Goal: Task Accomplishment & Management: Use online tool/utility

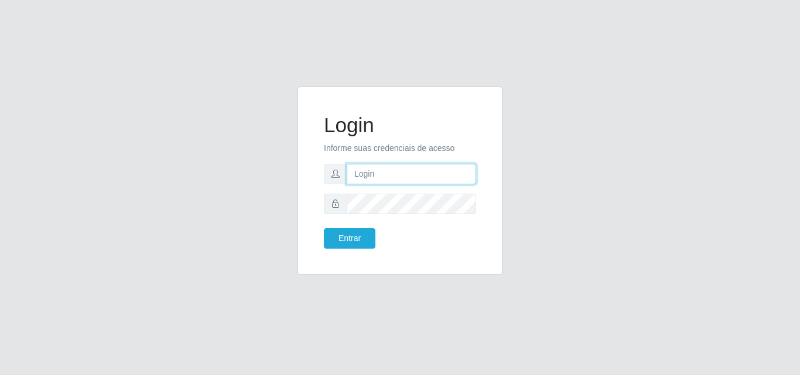
click at [407, 177] on input "text" at bounding box center [411, 174] width 129 height 20
type input "ana@saullus"
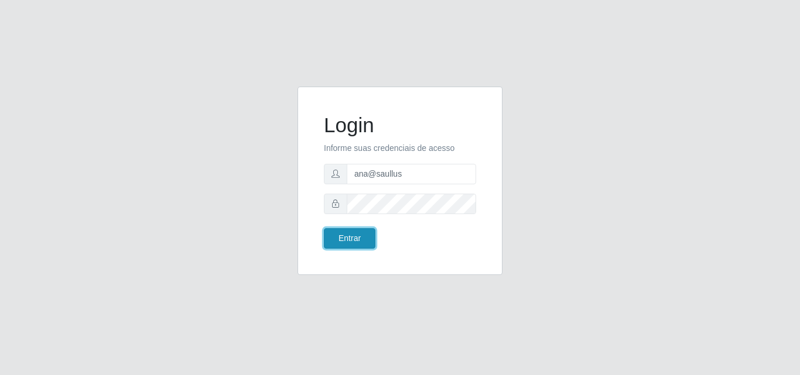
click at [328, 230] on button "Entrar" at bounding box center [350, 238] width 52 height 20
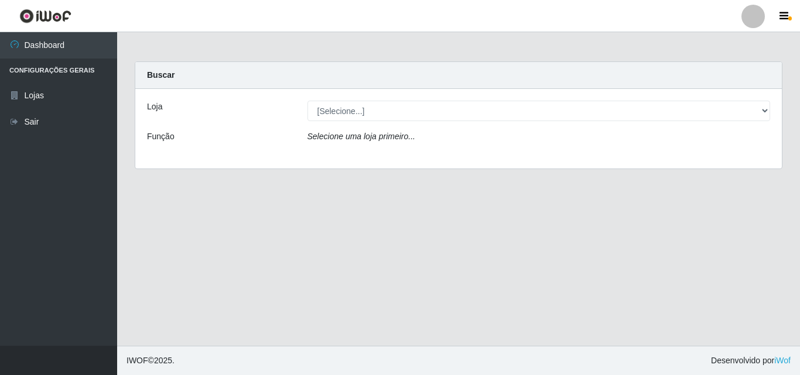
click at [775, 112] on div "[Selecione...] Saullus Supermercados" at bounding box center [539, 111] width 481 height 20
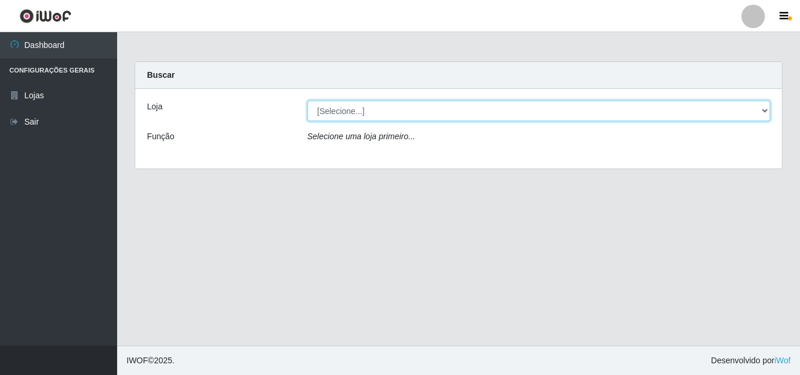
click at [767, 112] on select "[Selecione...] Saullus Supermercados" at bounding box center [538, 111] width 463 height 20
select select "423"
click at [307, 101] on select "[Selecione...] Saullus Supermercados" at bounding box center [538, 111] width 463 height 20
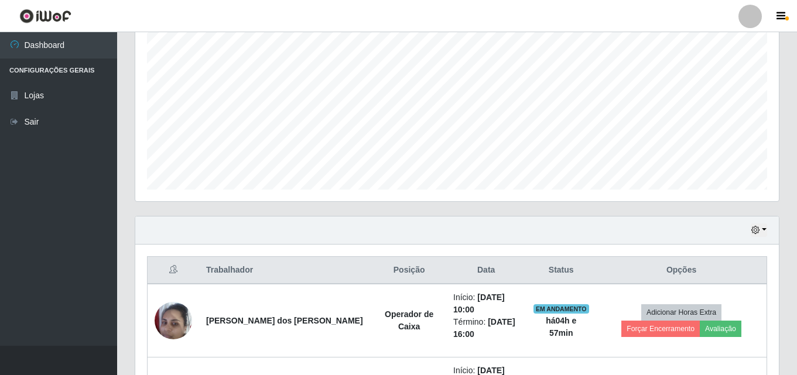
scroll to position [234, 0]
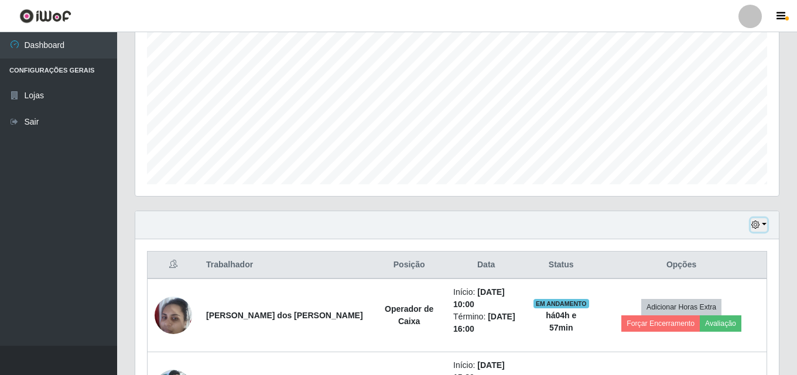
click at [765, 221] on button "button" at bounding box center [759, 224] width 16 height 13
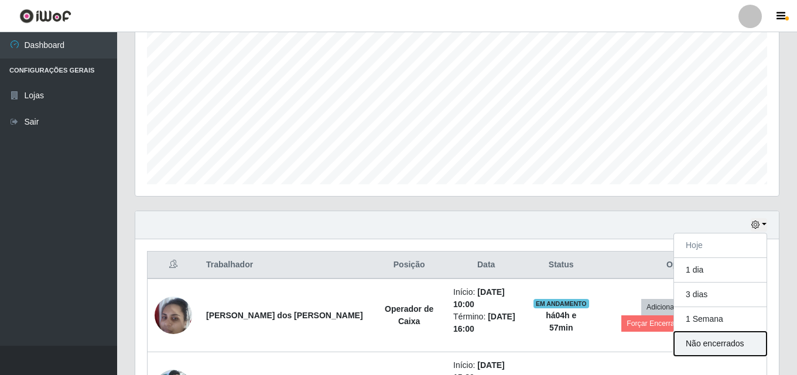
click at [736, 338] on button "Não encerrados" at bounding box center [720, 344] width 93 height 24
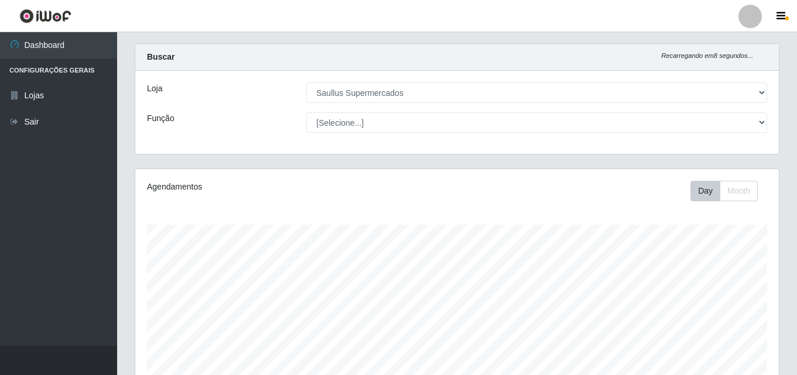
scroll to position [135, 0]
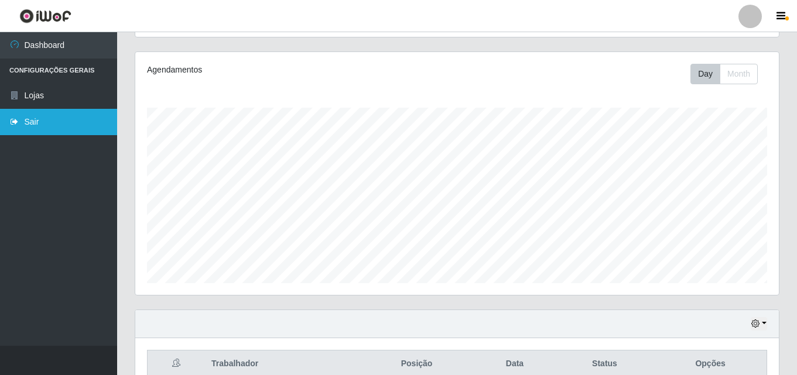
click at [80, 116] on link "Sair" at bounding box center [58, 122] width 117 height 26
